Goal: Check status: Check status

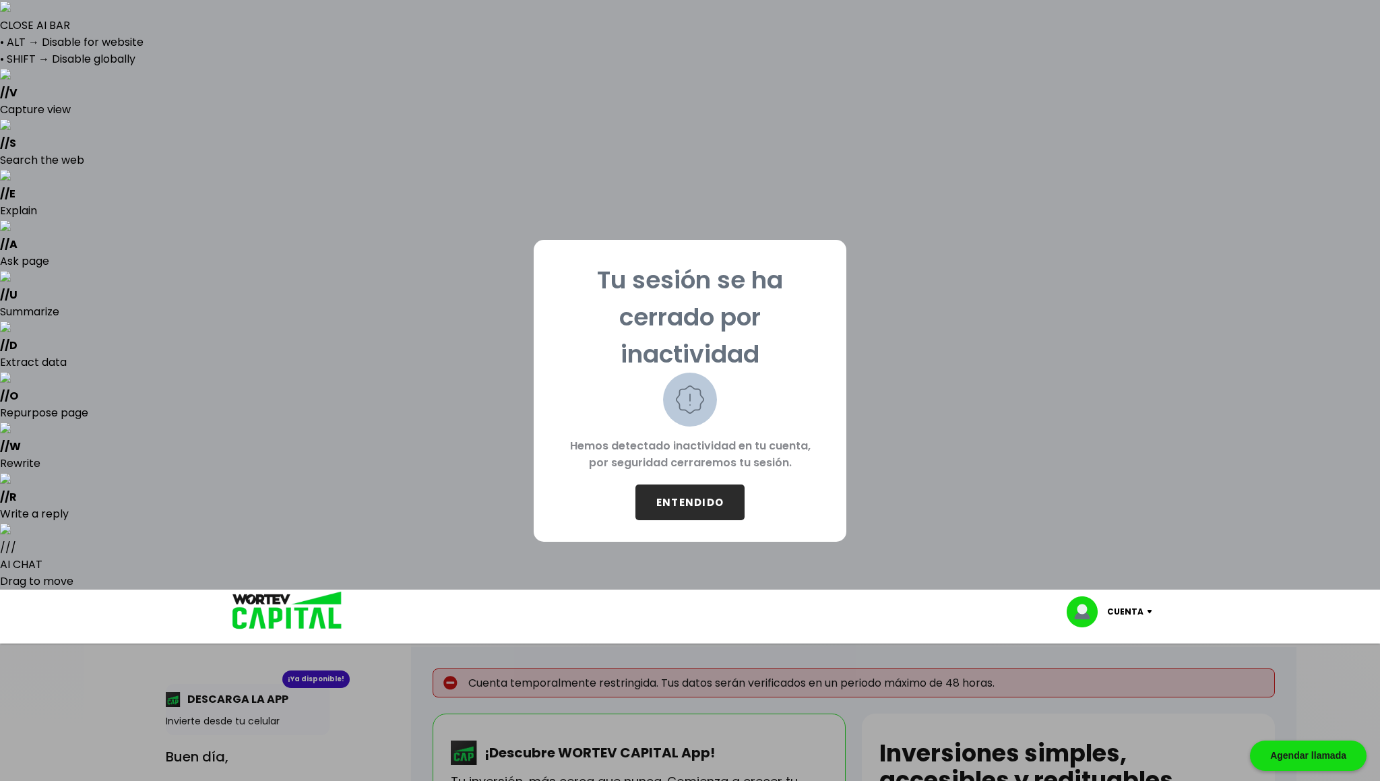
click at [702, 504] on button "ENTENDIDO" at bounding box center [689, 502] width 109 height 36
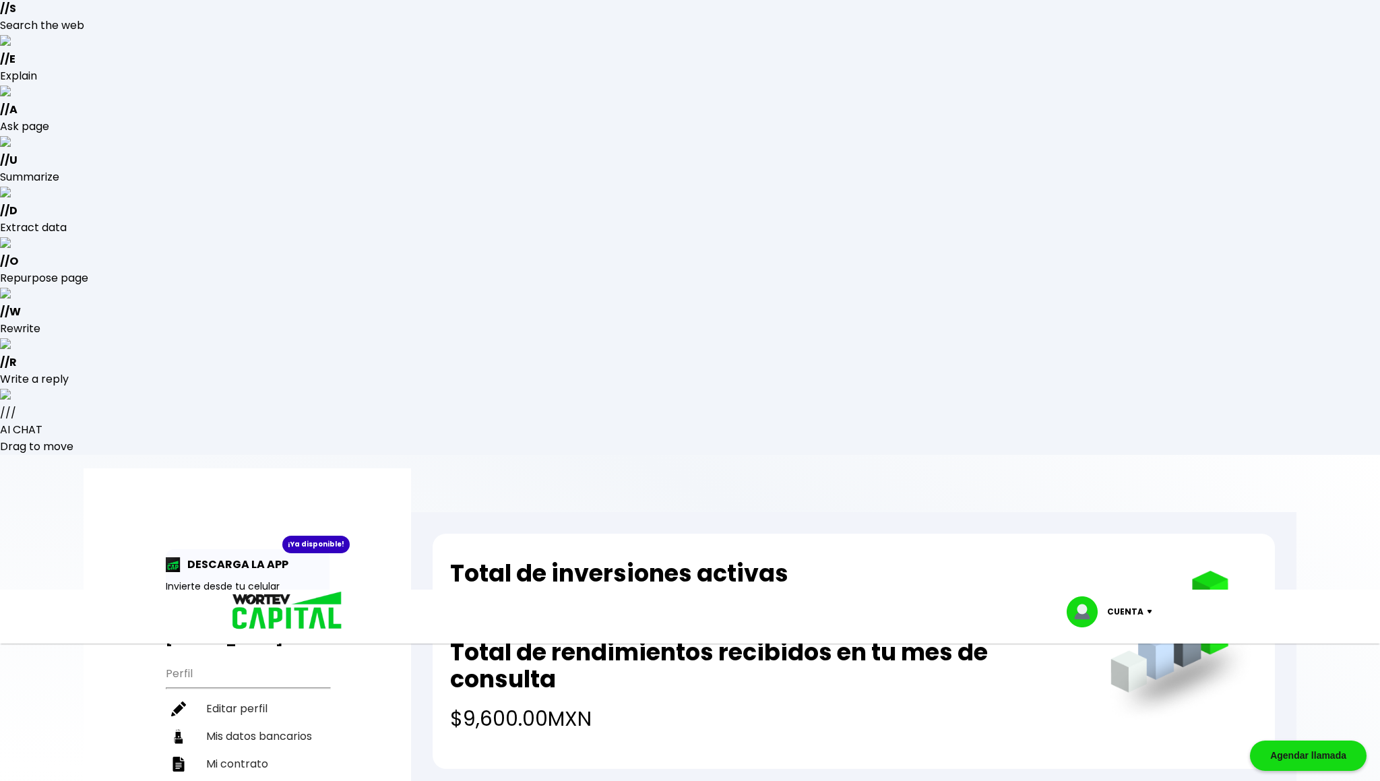
scroll to position [140, 0]
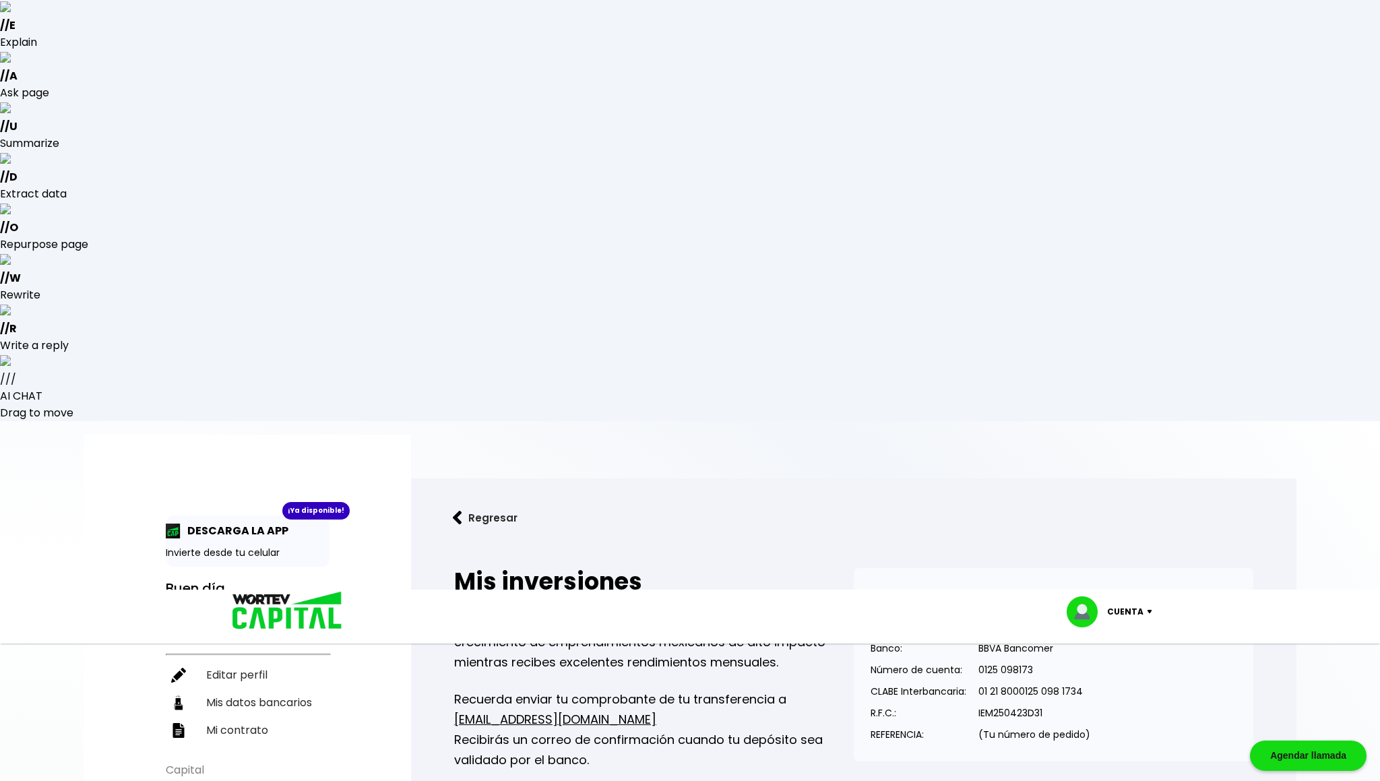
scroll to position [202, 0]
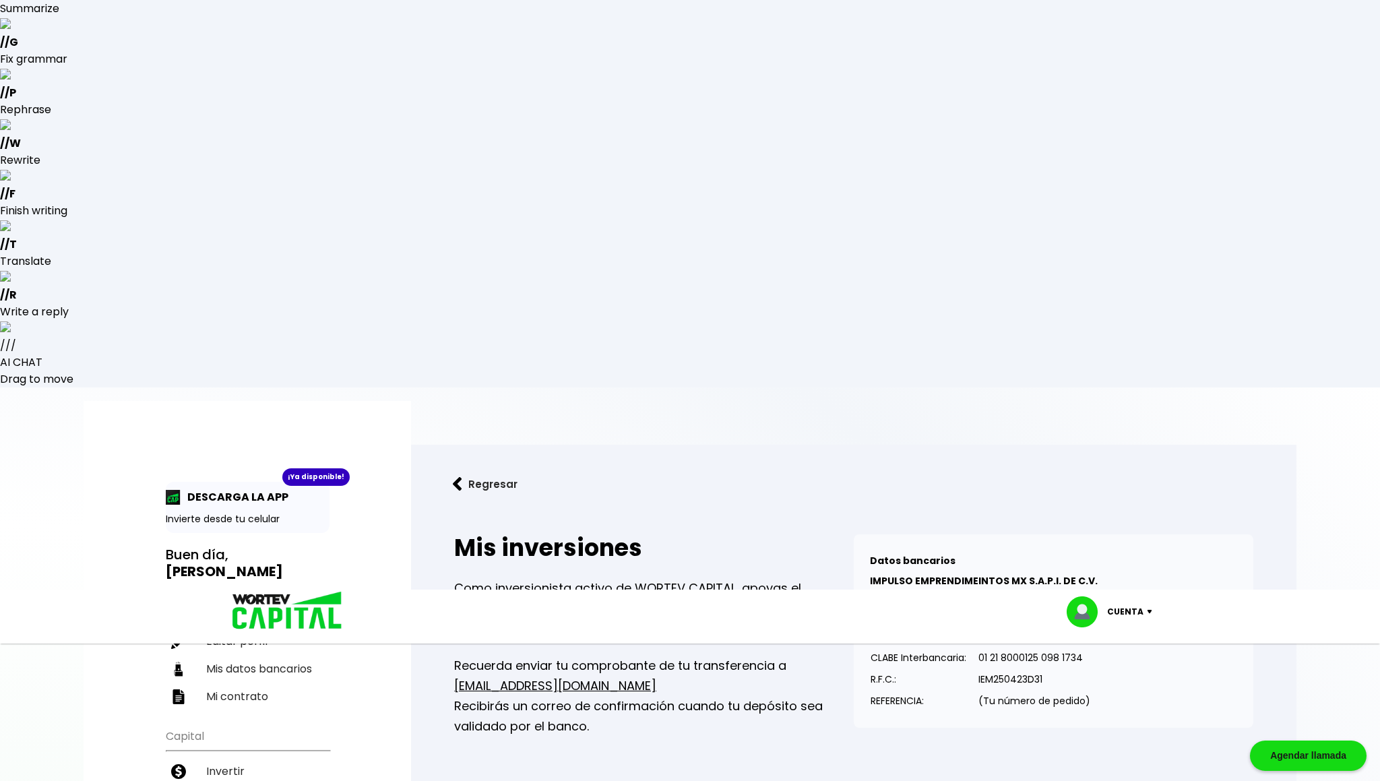
drag, startPoint x: 1096, startPoint y: 522, endPoint x: 1167, endPoint y: 536, distance: 72.1
drag, startPoint x: 1094, startPoint y: 437, endPoint x: 1168, endPoint y: 451, distance: 76.2
drag, startPoint x: 1096, startPoint y: 359, endPoint x: 1164, endPoint y: 359, distance: 68.1
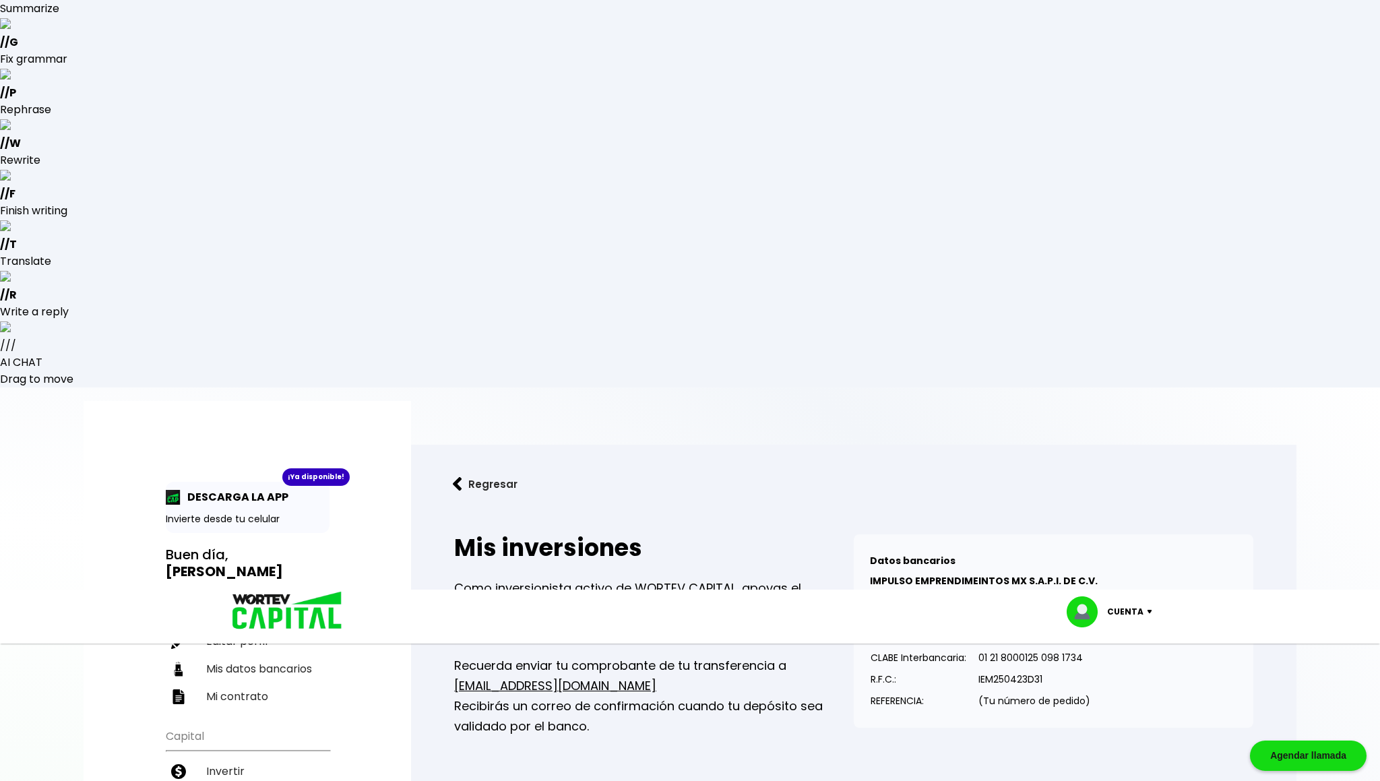
drag, startPoint x: 1096, startPoint y: 278, endPoint x: 1163, endPoint y: 284, distance: 67.6
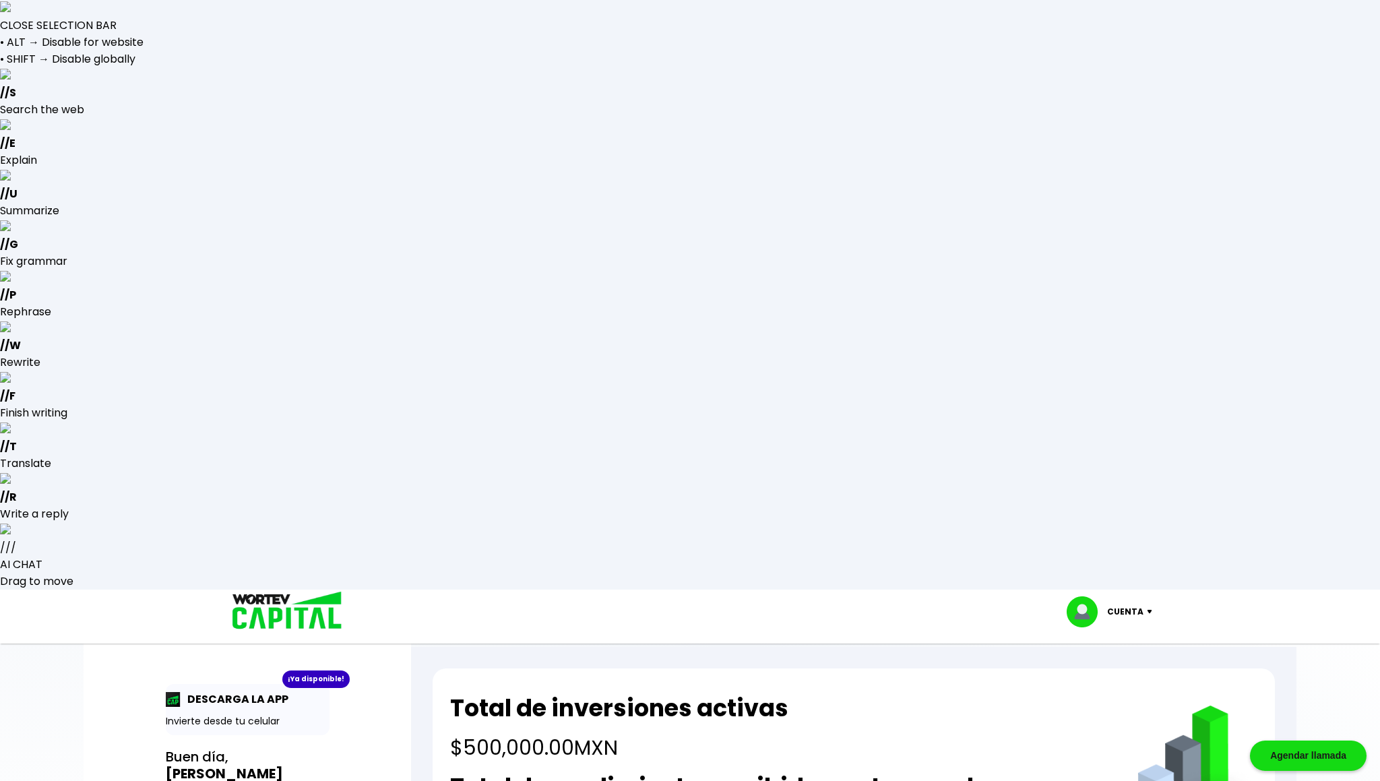
drag, startPoint x: 466, startPoint y: 261, endPoint x: 647, endPoint y: 305, distance: 186.5
click at [647, 668] on div "Total de inversiones activas $500,000.00 MXN Total de rendimientos recibidos en…" at bounding box center [854, 785] width 842 height 235
